Goal: Task Accomplishment & Management: Manage account settings

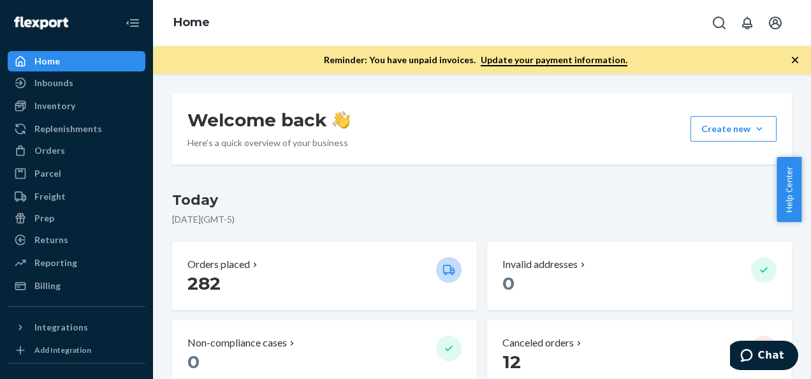
click at [795, 59] on icon "button" at bounding box center [795, 60] width 6 height 6
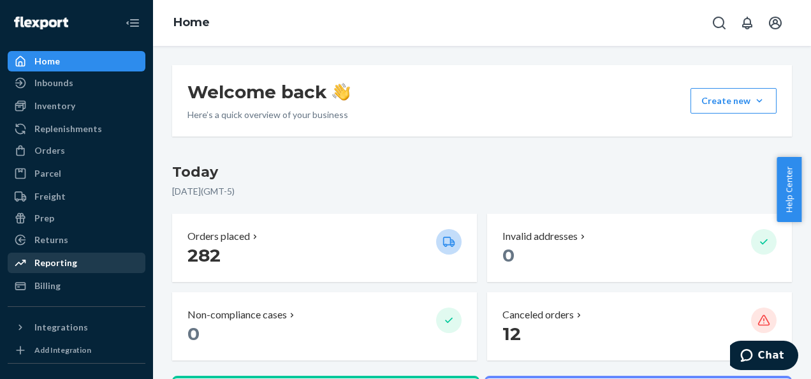
click at [59, 263] on div "Reporting" at bounding box center [55, 262] width 43 height 13
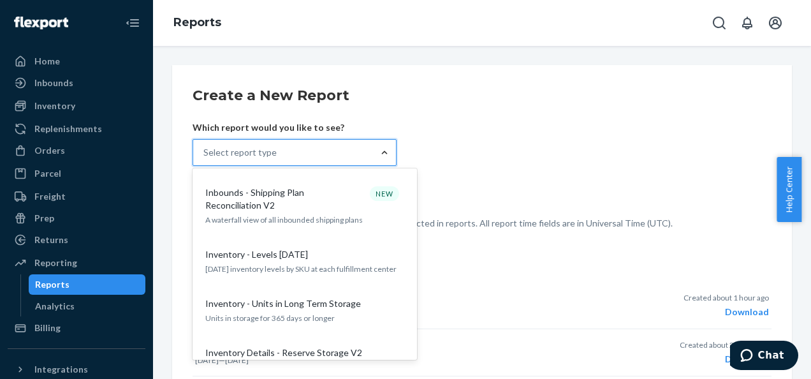
scroll to position [422, 0]
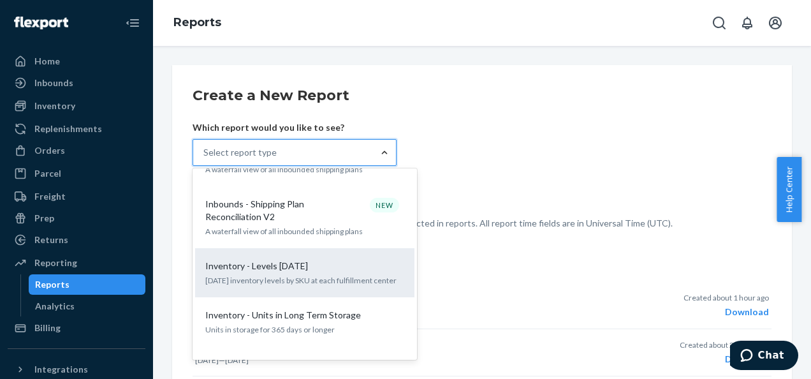
click at [286, 275] on p "Today's inventory levels by SKU at each fulfillment center" at bounding box center [304, 280] width 199 height 11
click at [205, 159] on input "option Inventory - Levels Today focused, 10 of 26. 26 results available. Use Up…" at bounding box center [203, 152] width 1 height 13
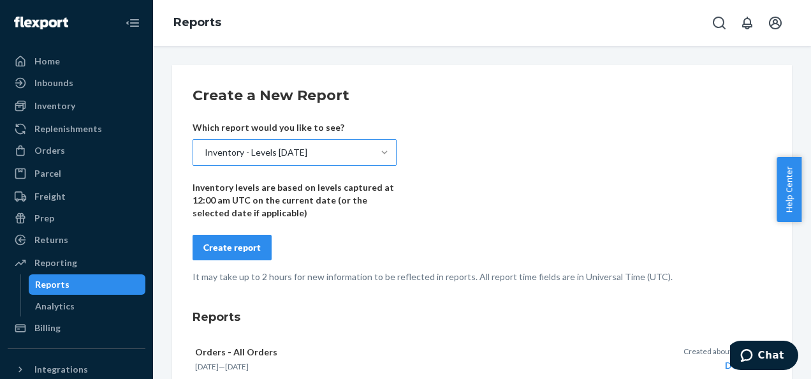
click at [228, 249] on div "Create report" at bounding box center [231, 247] width 57 height 13
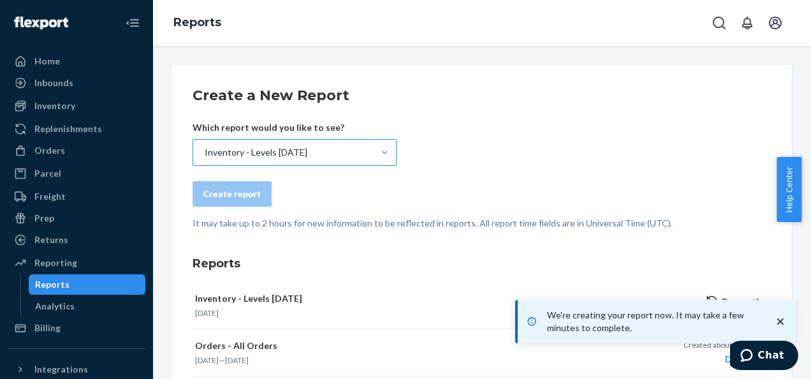
click at [781, 321] on icon "close toast" at bounding box center [780, 321] width 13 height 13
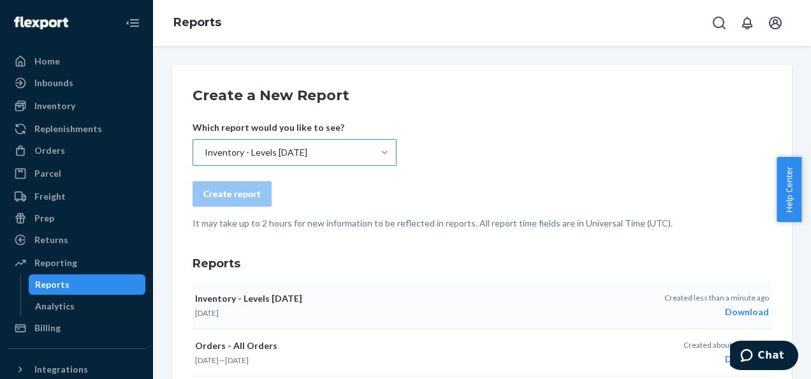
click at [741, 314] on div "Download" at bounding box center [716, 311] width 105 height 13
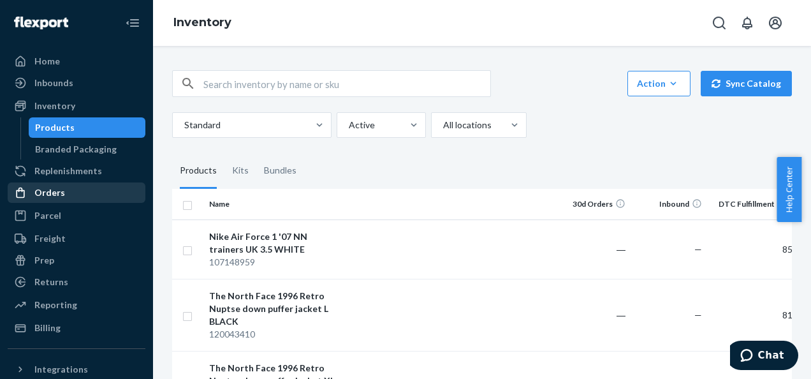
click at [52, 187] on div "Orders" at bounding box center [49, 192] width 31 height 13
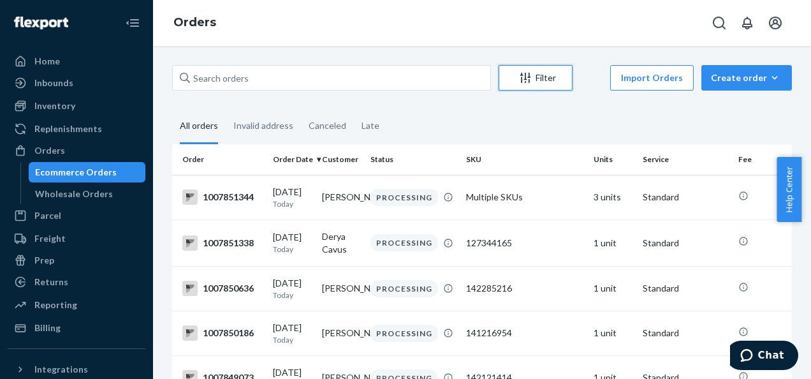
click at [555, 85] on button "Filter" at bounding box center [535, 77] width 74 height 25
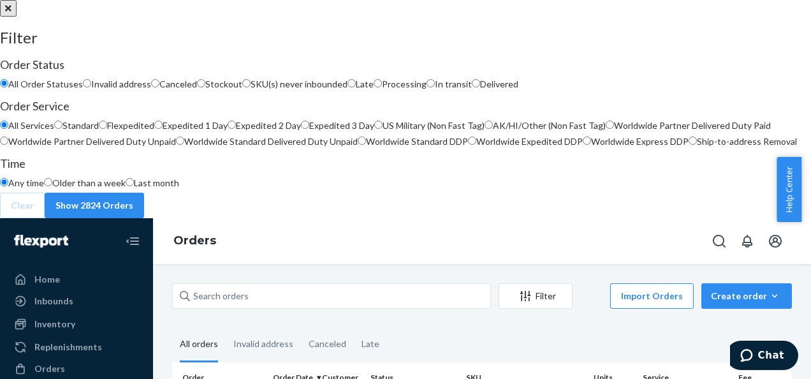
scroll to position [127, 0]
click at [374, 132] on label "Expedited 3 Day" at bounding box center [337, 125] width 73 height 13
click at [309, 129] on input "Expedited 3 Day" at bounding box center [305, 124] width 8 height 8
radio input "true"
radio input "false"
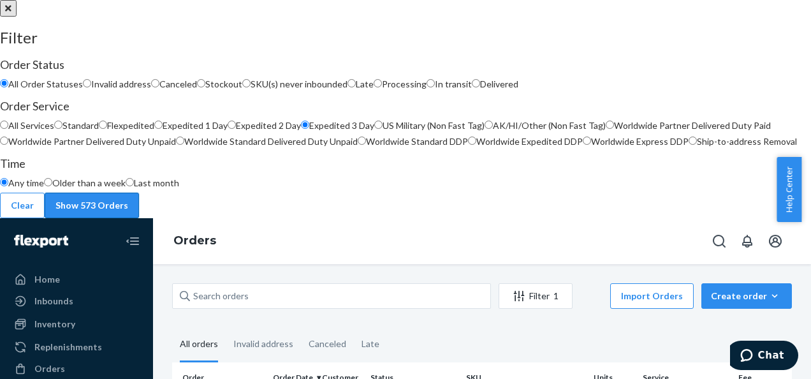
scroll to position [255, 0]
click at [139, 218] on button "Show 573 Orders" at bounding box center [92, 204] width 94 height 25
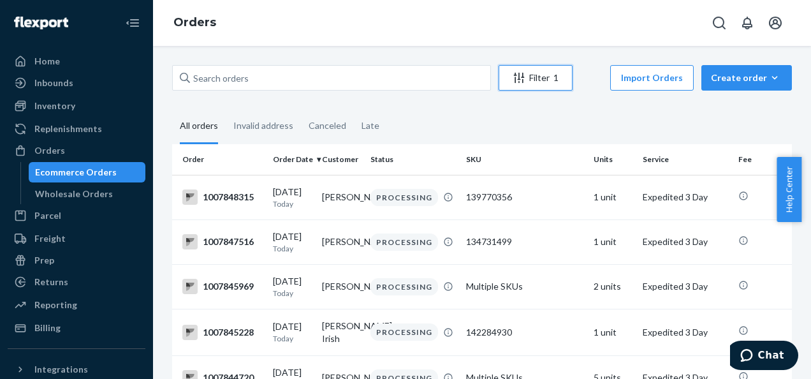
click at [542, 74] on div "Filter 1" at bounding box center [535, 77] width 73 height 13
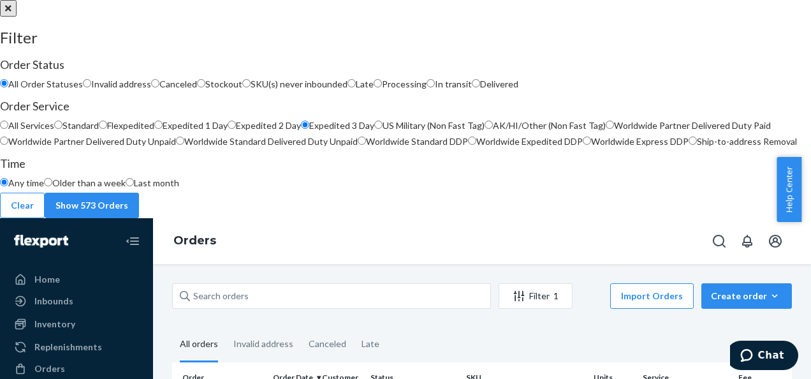
click at [382, 87] on input "Processing" at bounding box center [377, 83] width 8 height 8
radio input "true"
radio input "false"
click at [134, 218] on button "Show 62 Orders" at bounding box center [89, 204] width 89 height 25
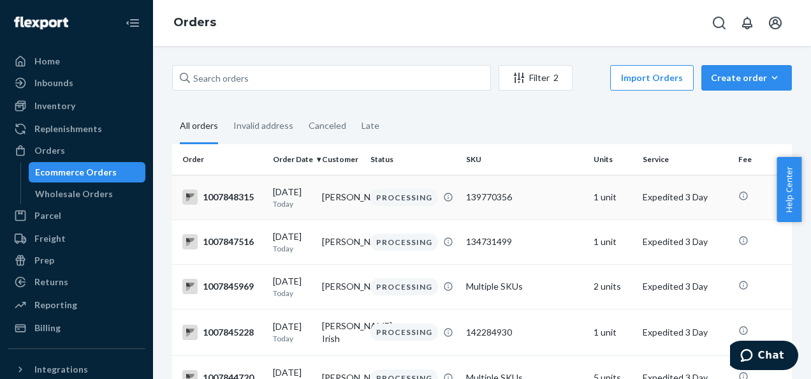
click at [214, 195] on div "1007848315" at bounding box center [222, 196] width 80 height 15
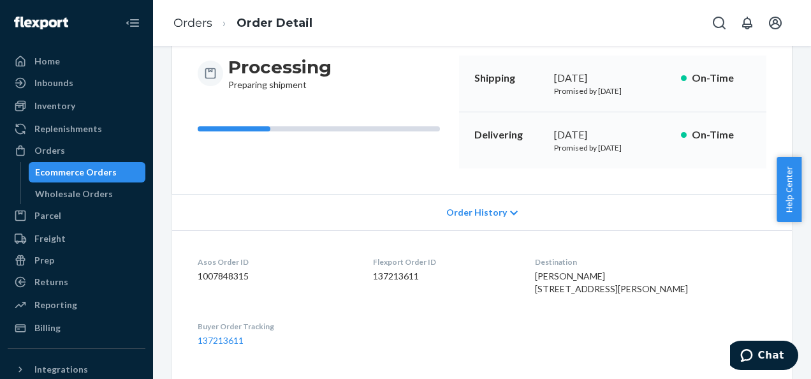
scroll to position [127, 0]
click at [475, 212] on span "Order History" at bounding box center [476, 211] width 61 height 13
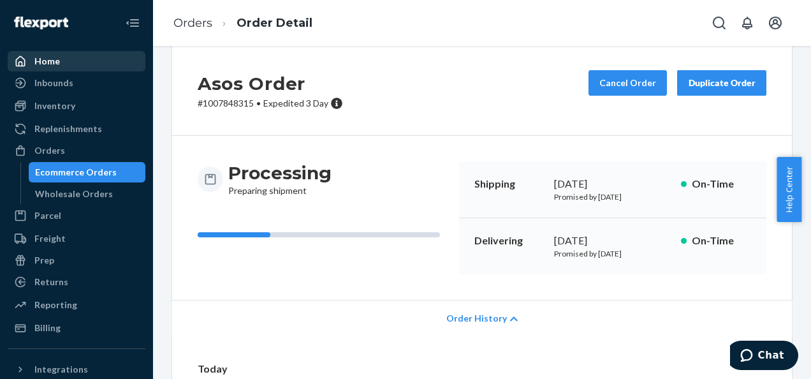
scroll to position [0, 0]
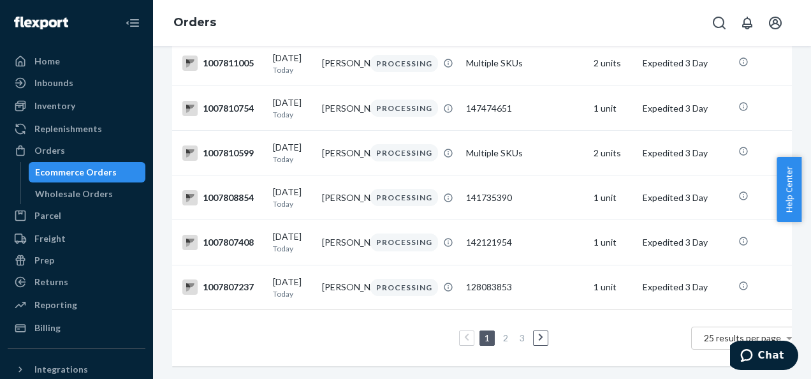
scroll to position [1029, 0]
click at [537, 330] on link at bounding box center [540, 337] width 14 height 15
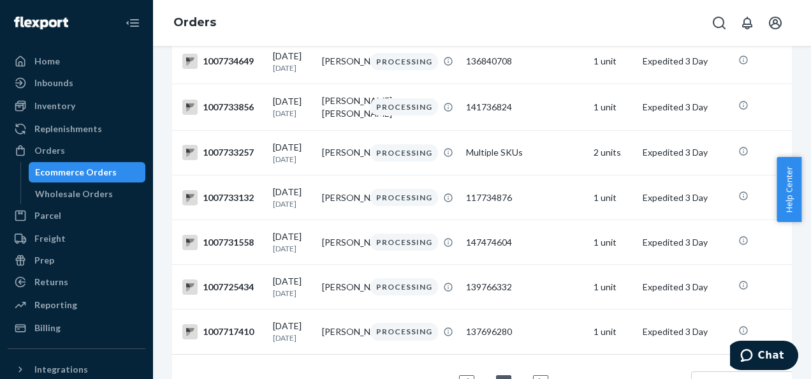
scroll to position [1082, 0]
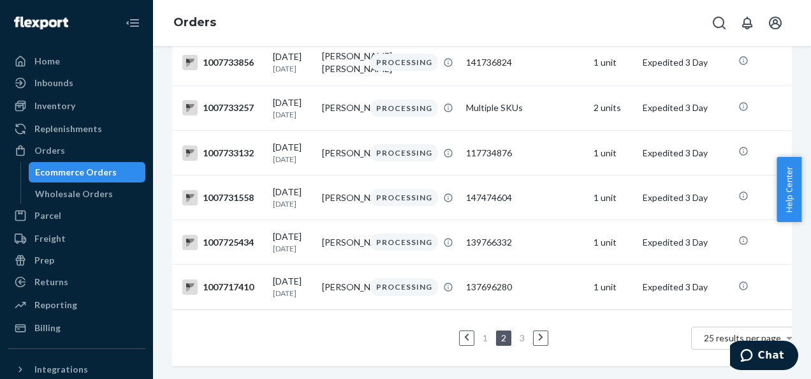
click at [538, 333] on icon at bounding box center [541, 337] width 6 height 9
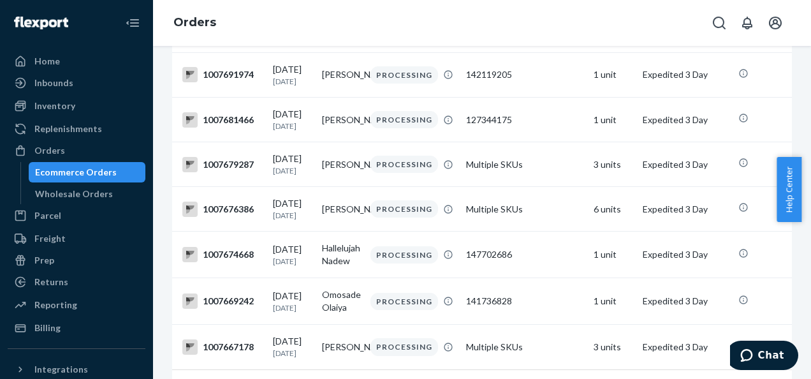
scroll to position [282, 0]
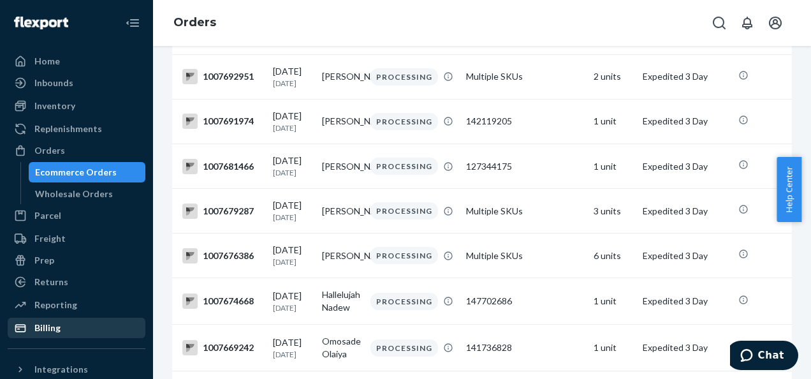
click at [53, 327] on div "Billing" at bounding box center [47, 327] width 26 height 13
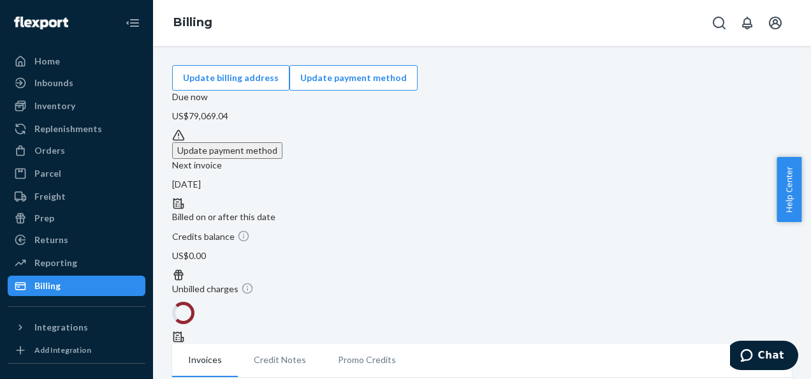
click at [58, 301] on div "Home Inbounds Shipping Plans Problems Inventory Products Branded Packaging Repl…" at bounding box center [76, 189] width 153 height 379
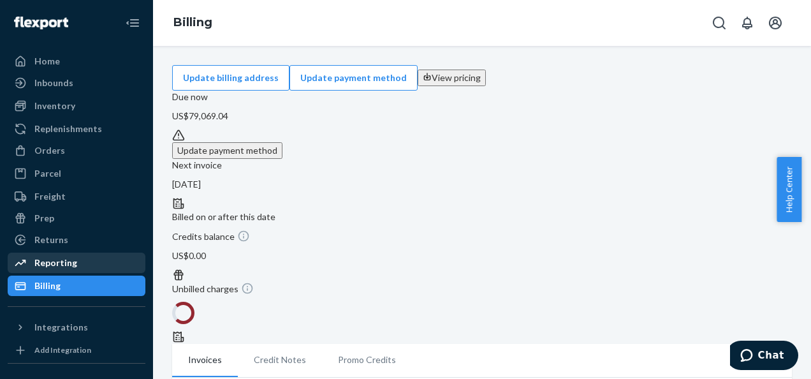
click at [61, 261] on div "Reporting" at bounding box center [55, 262] width 43 height 13
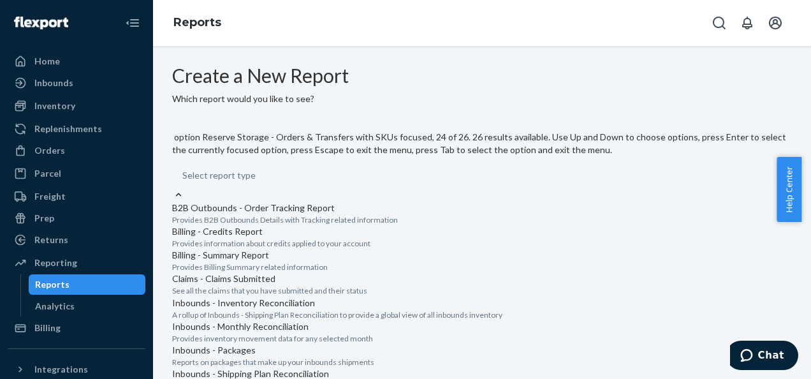
scroll to position [1238, 0]
click at [184, 182] on input "option Returns - All Returns focused, 26 of 26. 26 results available. Use Up an…" at bounding box center [182, 175] width 1 height 13
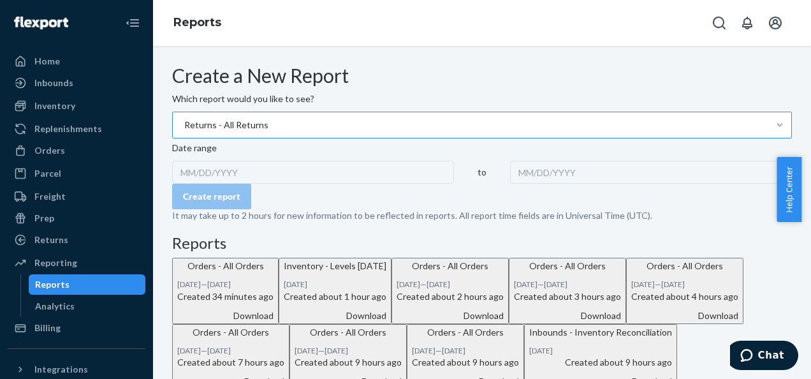
click at [256, 184] on div "MM/DD/YYYY" at bounding box center [313, 172] width 282 height 23
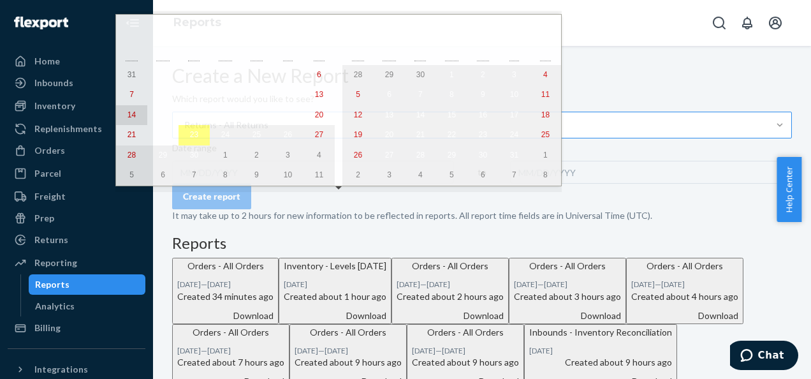
click at [122, 116] on button "14" at bounding box center [131, 115] width 31 height 20
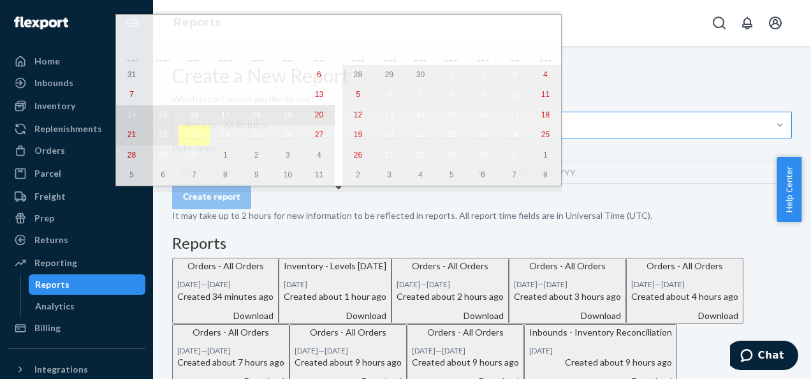
click at [190, 138] on abbr "23" at bounding box center [194, 134] width 8 height 9
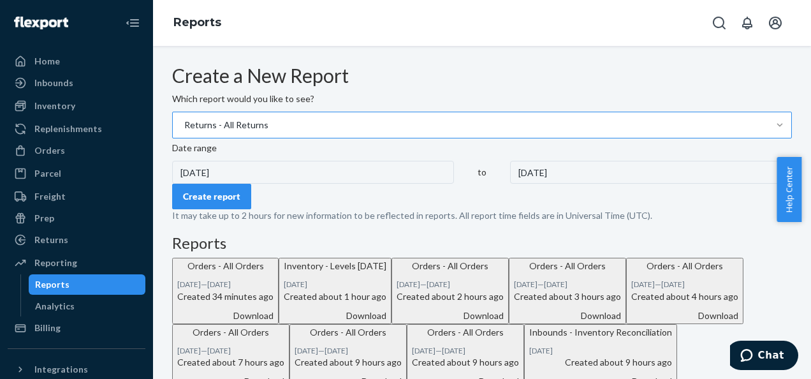
click at [229, 203] on div "Create report" at bounding box center [211, 196] width 57 height 13
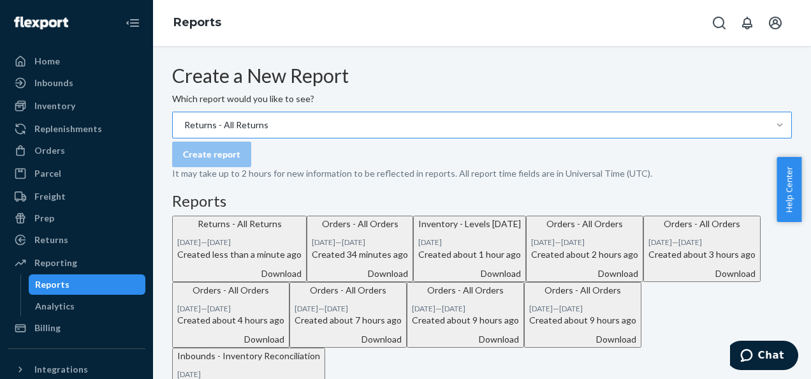
click at [301, 280] on div "Download" at bounding box center [239, 273] width 124 height 13
click at [303, 37] on div "Reports" at bounding box center [482, 23] width 658 height 46
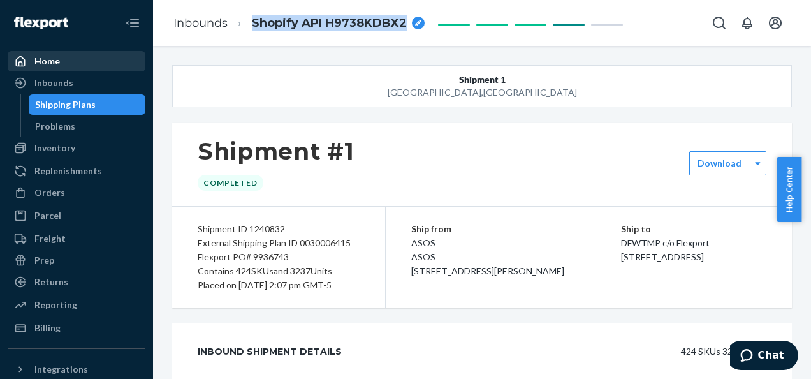
click at [66, 61] on div "Home" at bounding box center [76, 61] width 135 height 18
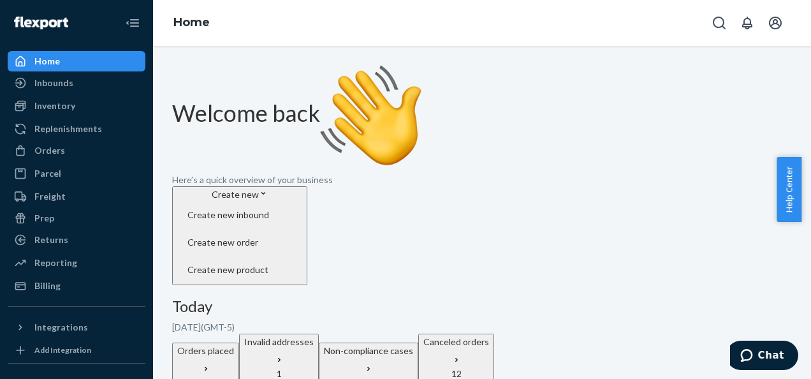
click at [314, 335] on p "Invalid addresses" at bounding box center [278, 341] width 69 height 13
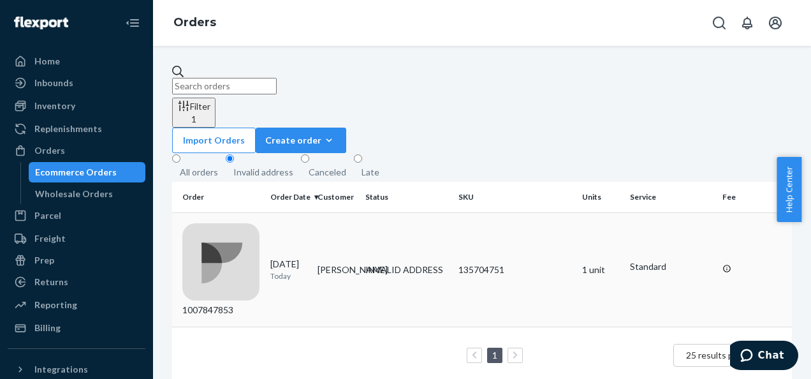
click at [301, 270] on p "Today" at bounding box center [289, 275] width 38 height 11
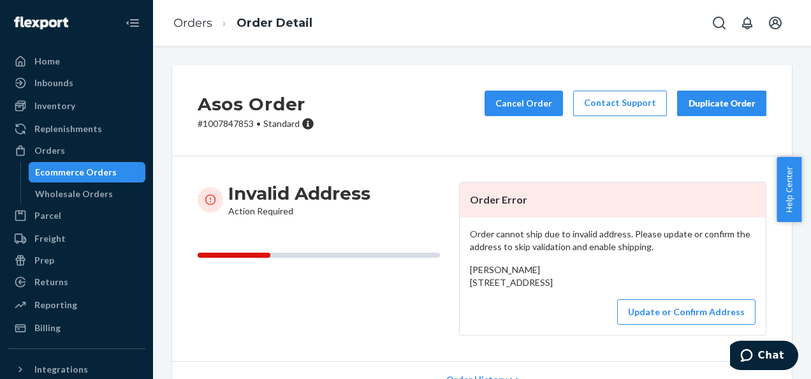
scroll to position [64, 0]
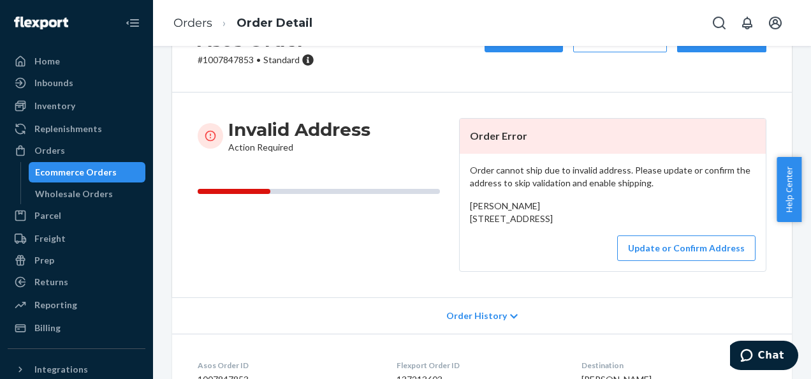
drag, startPoint x: 465, startPoint y: 218, endPoint x: 549, endPoint y: 240, distance: 86.9
click at [549, 225] on div "[PERSON_NAME] [STREET_ADDRESS]" at bounding box center [613, 211] width 286 height 25
drag, startPoint x: 549, startPoint y: 240, endPoint x: 502, endPoint y: 233, distance: 48.3
copy span "[STREET_ADDRESS]"
click at [673, 261] on button "Update or Confirm Address" at bounding box center [686, 247] width 138 height 25
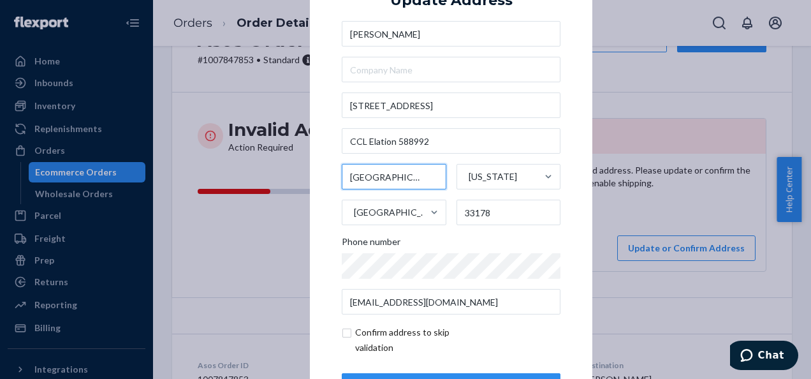
type input "[GEOGRAPHIC_DATA]"
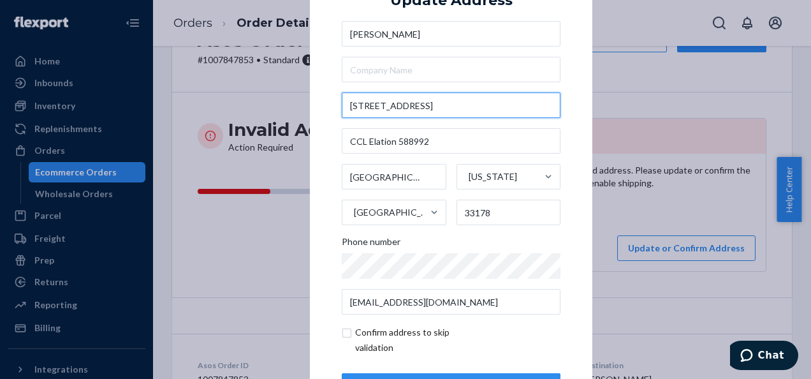
click at [389, 104] on input "[STREET_ADDRESS]" at bounding box center [451, 104] width 219 height 25
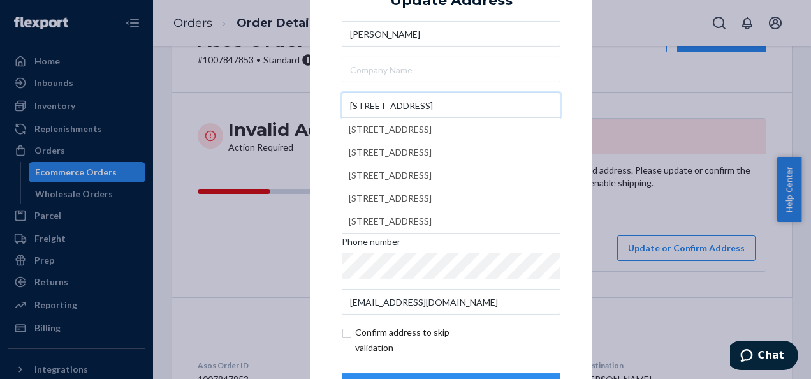
type input "[STREET_ADDRESS]"
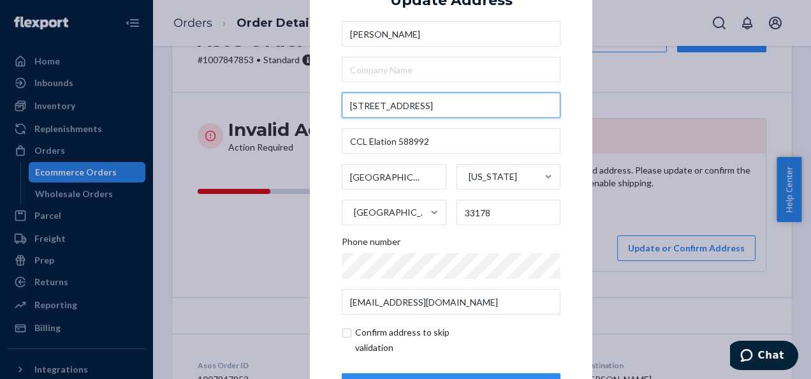
click at [453, 108] on input "[STREET_ADDRESS]" at bounding box center [451, 104] width 219 height 25
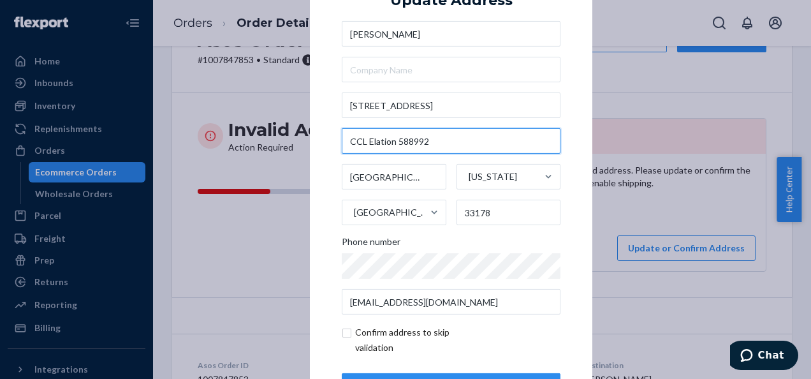
click at [451, 139] on input "CCL Elation 588992" at bounding box center [451, 140] width 219 height 25
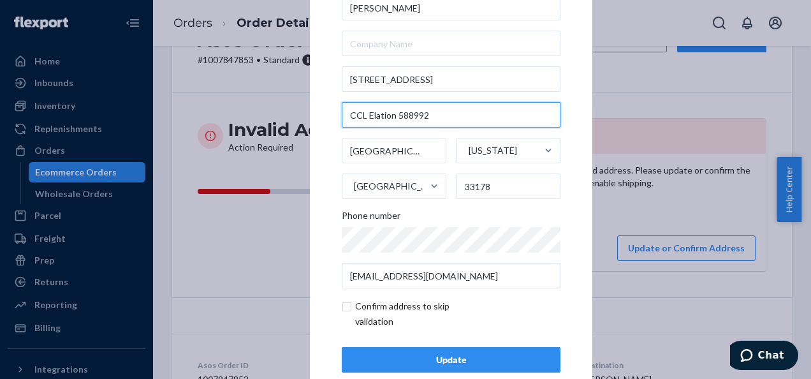
scroll to position [52, 0]
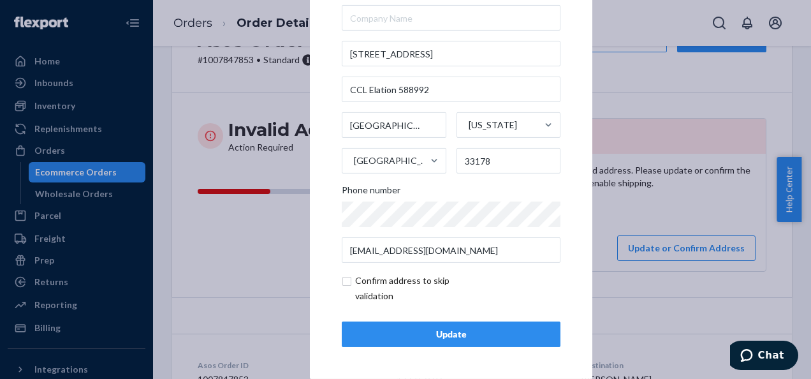
click at [399, 337] on div "Update" at bounding box center [450, 334] width 197 height 13
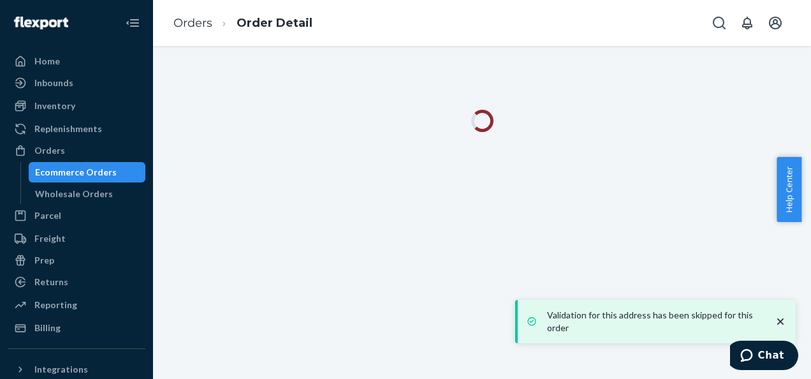
scroll to position [0, 0]
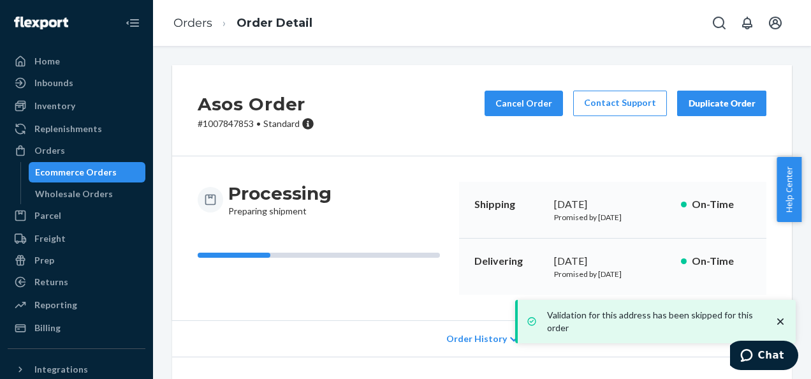
click at [393, 114] on div "Asos Order # 1007847853 • Standard Cancel Order Contact Support Duplicate Order" at bounding box center [482, 110] width 620 height 91
